Goal: Navigation & Orientation: Find specific page/section

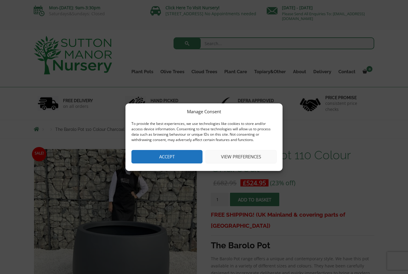
click at [251, 158] on button "View preferences" at bounding box center [241, 156] width 71 height 13
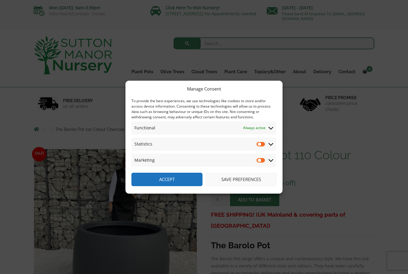
click at [252, 179] on button "Save preferences" at bounding box center [241, 179] width 71 height 13
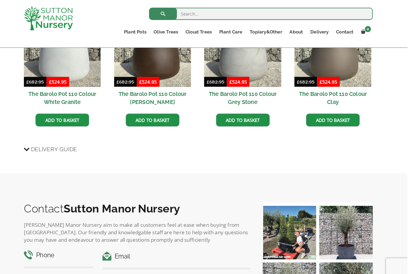
scroll to position [533, 0]
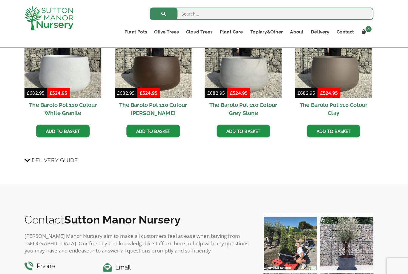
click at [0, 0] on link "Glazed Pots" at bounding box center [0, 0] width 0 height 0
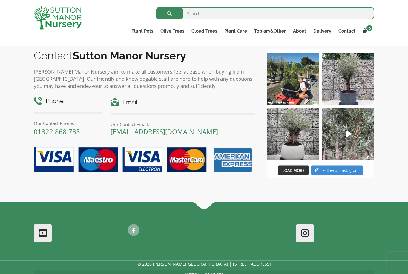
scroll to position [816, 0]
click at [296, 149] on img at bounding box center [293, 134] width 52 height 52
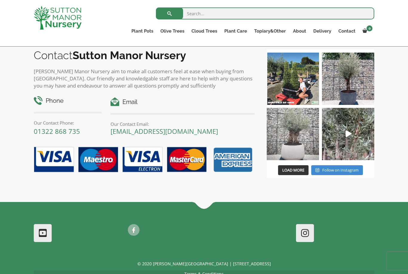
scroll to position [826, 0]
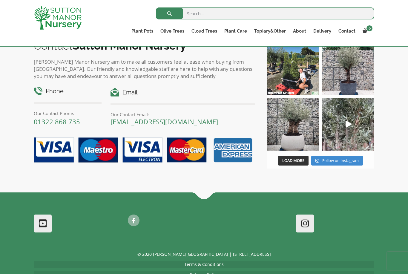
click at [0, 0] on link "Vietnamese Terracotta" at bounding box center [0, 0] width 0 height 0
